Goal: Transaction & Acquisition: Purchase product/service

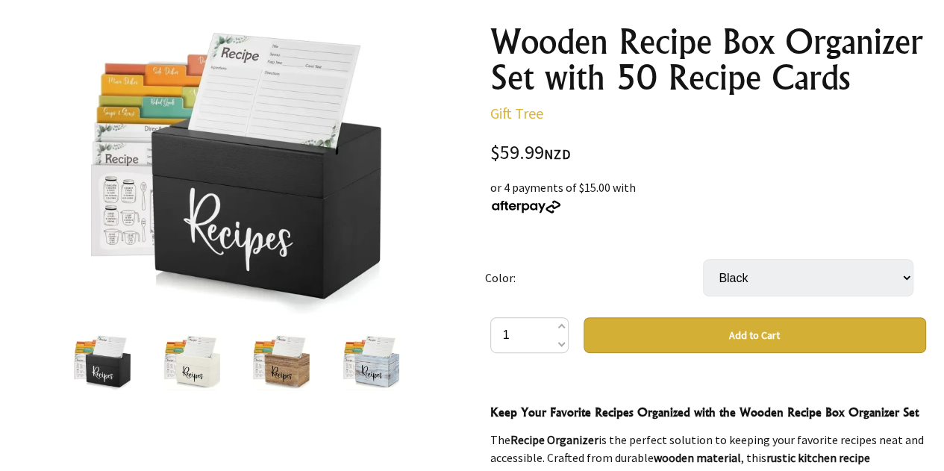
scroll to position [176, 0]
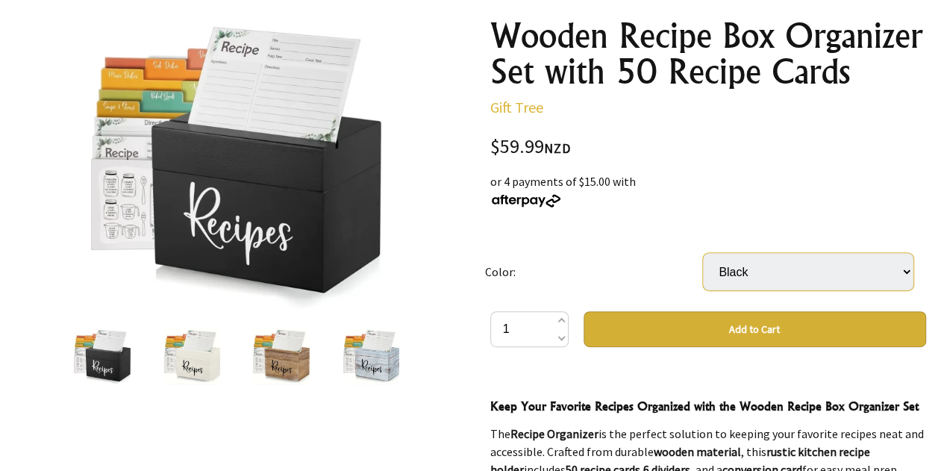
click at [907, 271] on select "Black White Rustic Brown Rustic White" at bounding box center [808, 271] width 211 height 37
select select "Rustic Brown"
click at [703, 253] on select "Black White Rustic Brown Rustic White" at bounding box center [808, 271] width 211 height 37
click at [291, 356] on img at bounding box center [281, 356] width 57 height 57
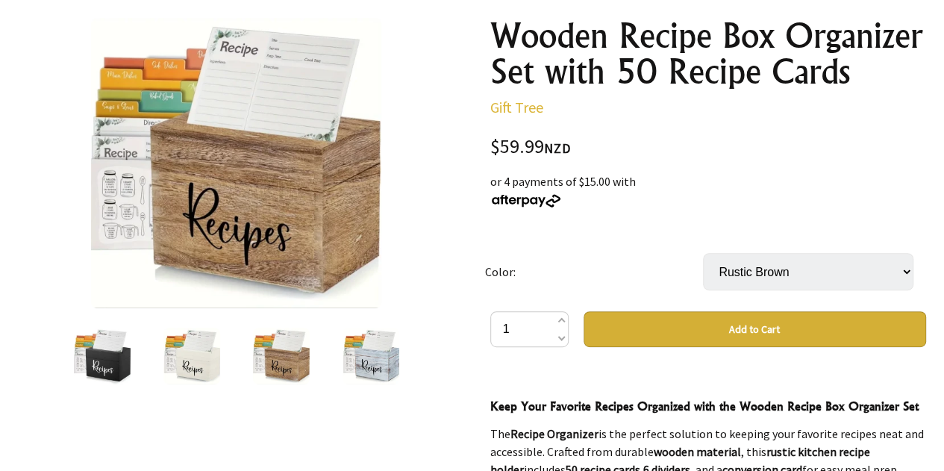
click at [368, 362] on img at bounding box center [371, 356] width 57 height 57
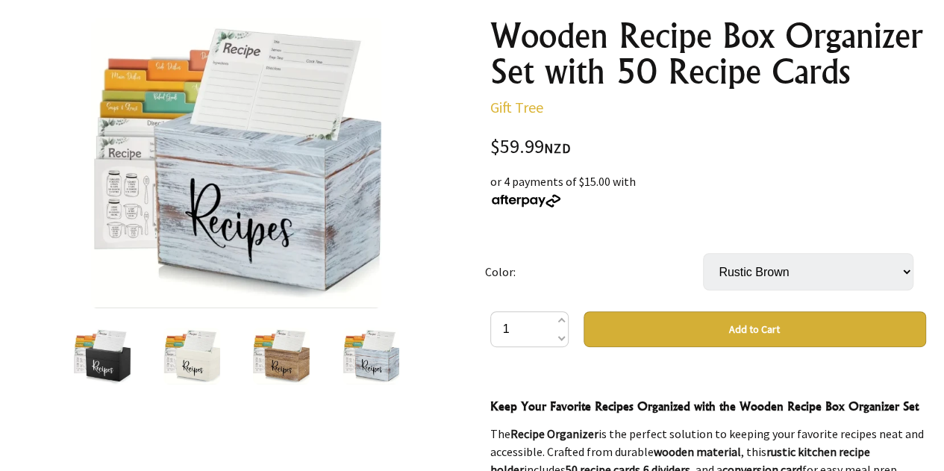
click at [211, 368] on img at bounding box center [192, 356] width 57 height 57
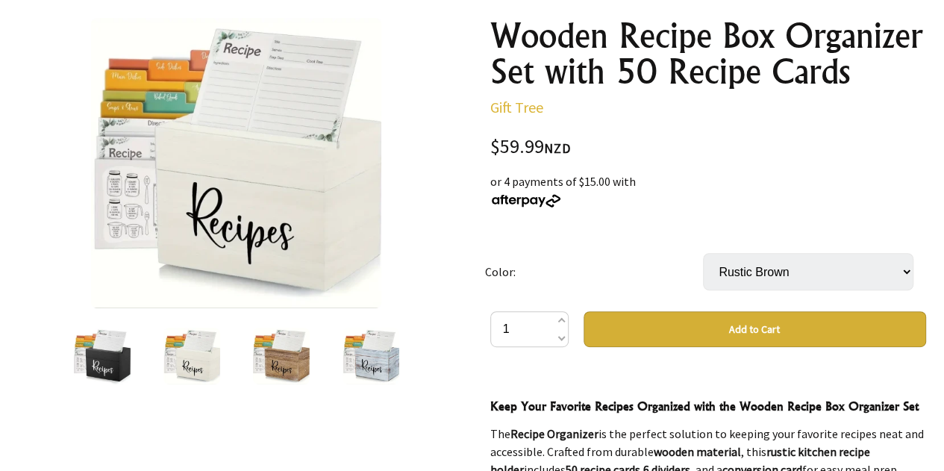
click at [366, 364] on img at bounding box center [371, 356] width 57 height 57
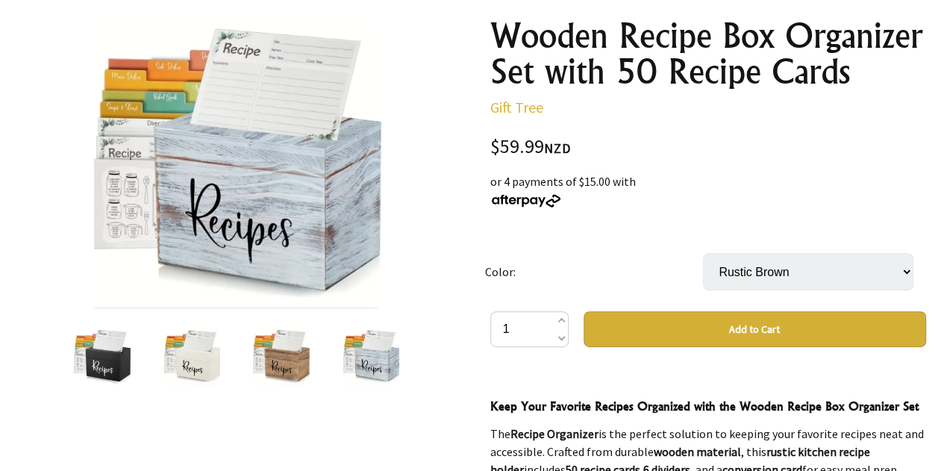
click at [291, 365] on img at bounding box center [281, 356] width 57 height 57
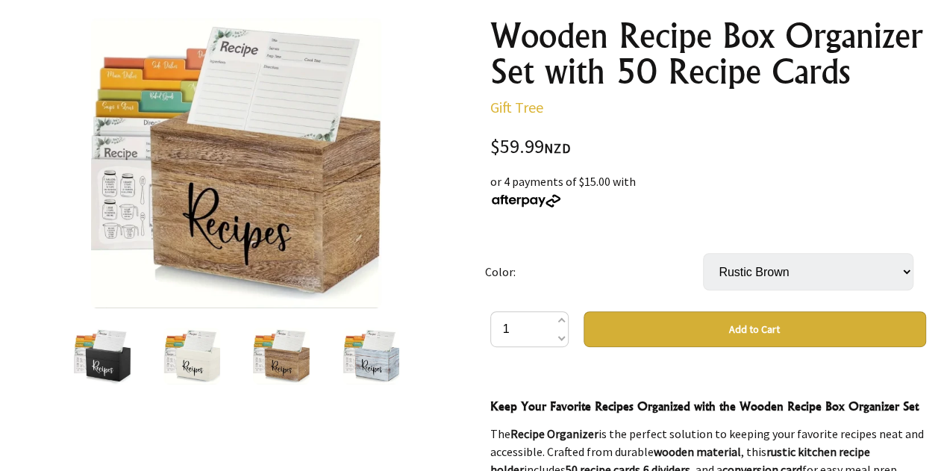
click at [113, 370] on img at bounding box center [102, 356] width 57 height 57
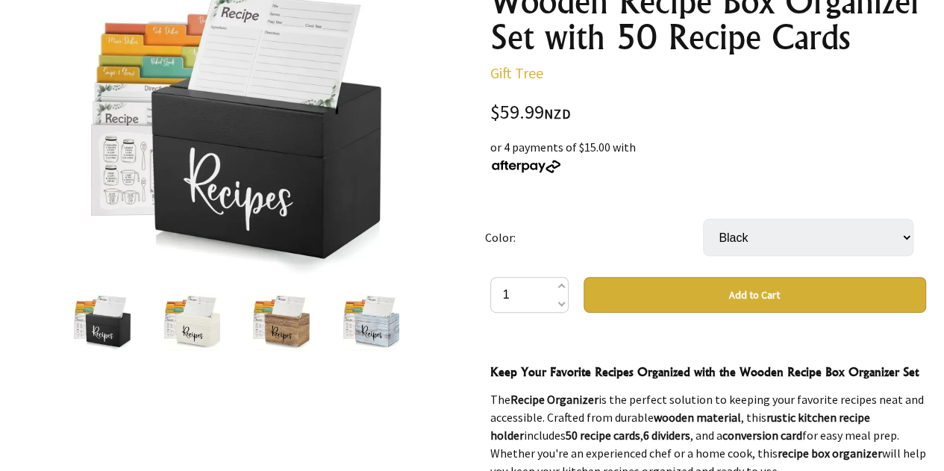
scroll to position [208, 0]
